Goal: Information Seeking & Learning: Learn about a topic

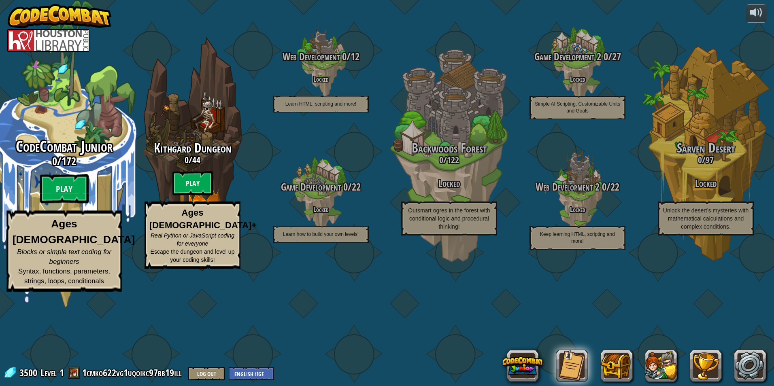
drag, startPoint x: 60, startPoint y: 237, endPoint x: 45, endPoint y: 273, distance: 38.6
click at [45, 246] on strong "Ages 5-8" at bounding box center [74, 232] width 123 height 28
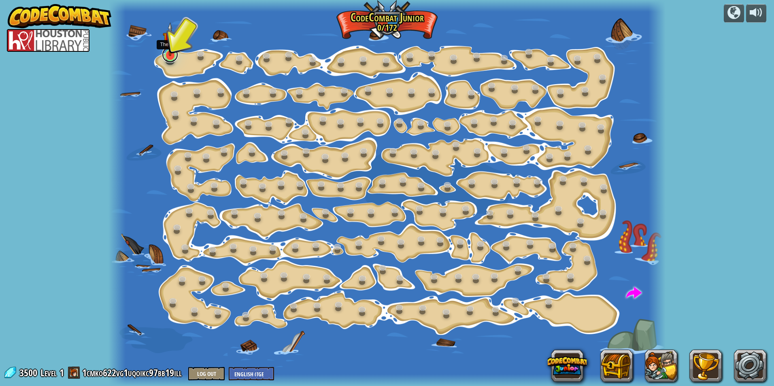
click at [170, 58] on link at bounding box center [170, 55] width 16 height 16
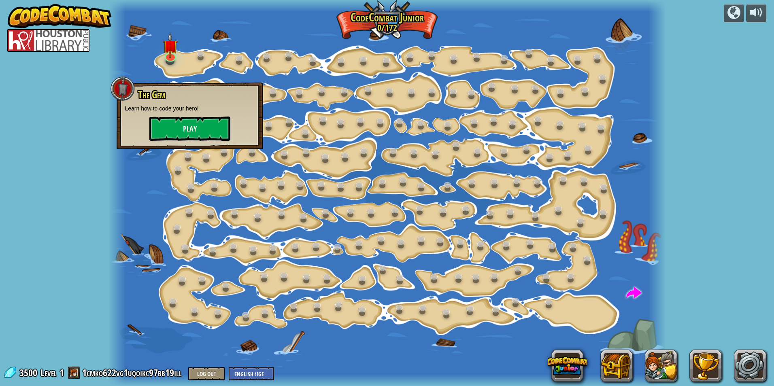
click at [210, 109] on p "Learn how to code your hero!" at bounding box center [190, 108] width 130 height 8
click at [193, 119] on button "Play" at bounding box center [189, 129] width 81 height 24
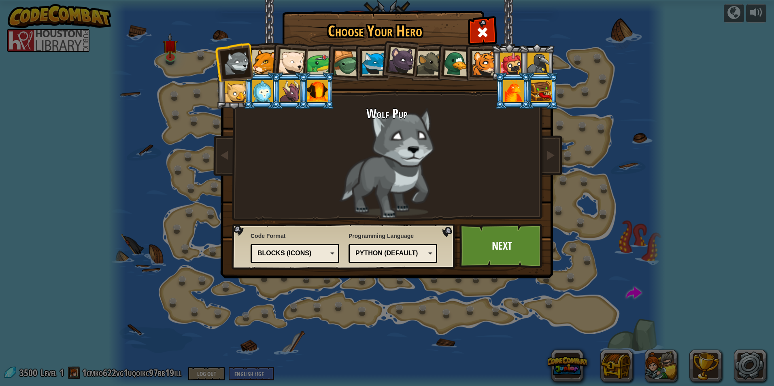
click at [131, 18] on div "Choose Your Hero 3500 Wolf Pup Cougar Polar Bear Cub Frog Turtle Blue Fox Panth…" at bounding box center [387, 193] width 774 height 386
